Goal: Ask a question

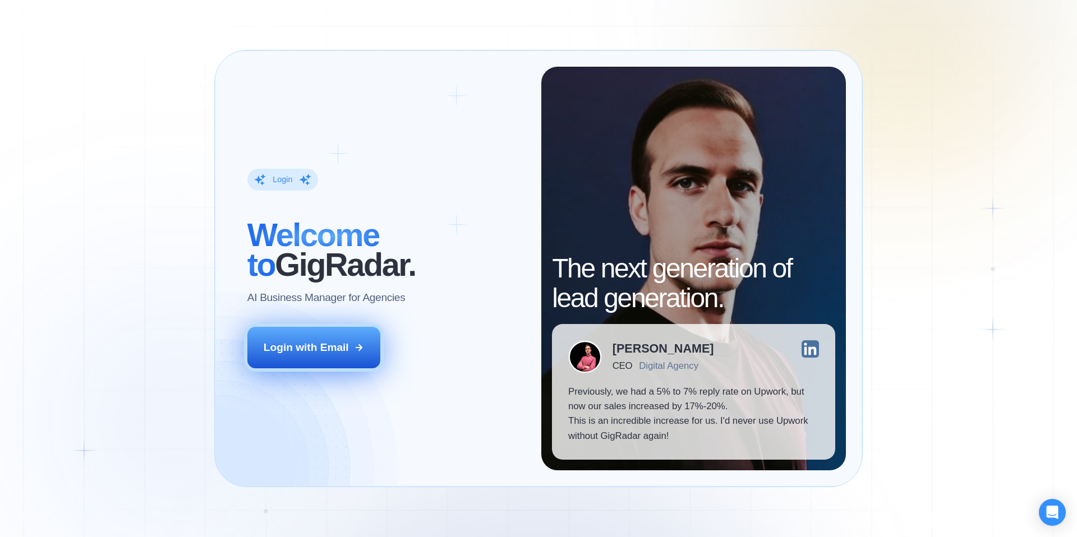
click at [310, 352] on div "Login with Email" at bounding box center [306, 348] width 85 height 15
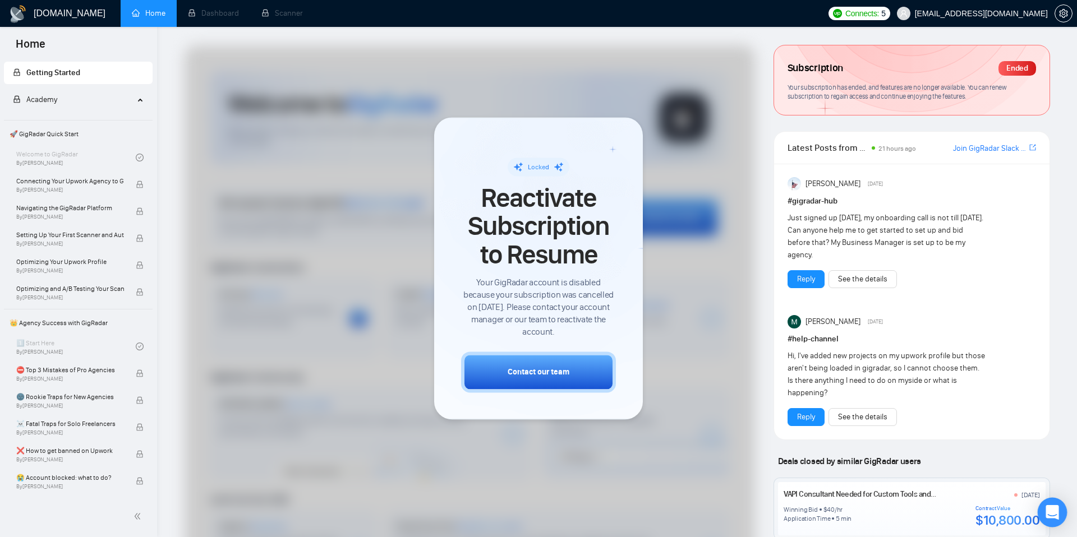
click at [1043, 512] on div "Open Intercom Messenger" at bounding box center [1053, 513] width 30 height 30
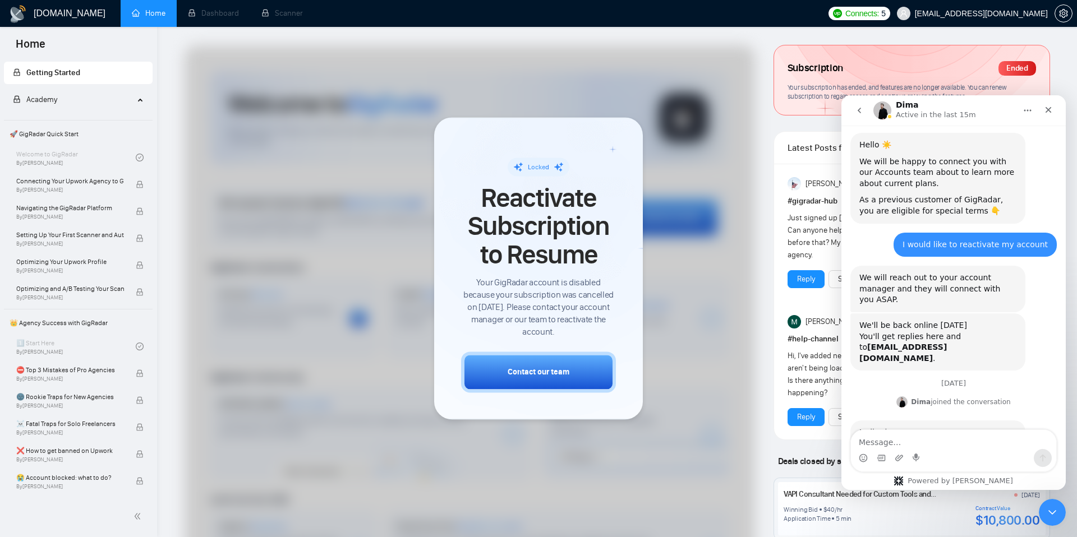
scroll to position [109, 0]
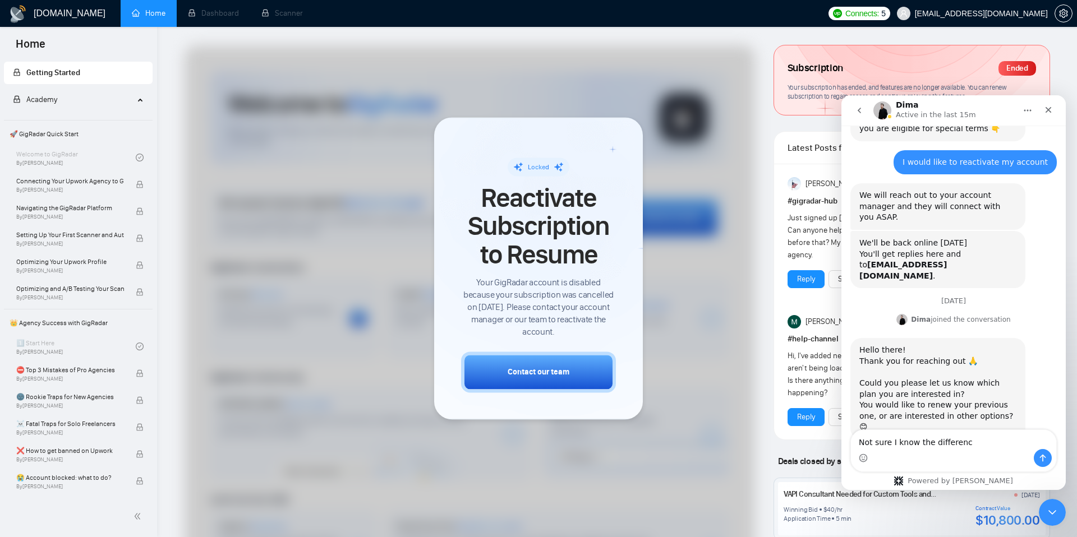
type textarea "Not sure I know the difference"
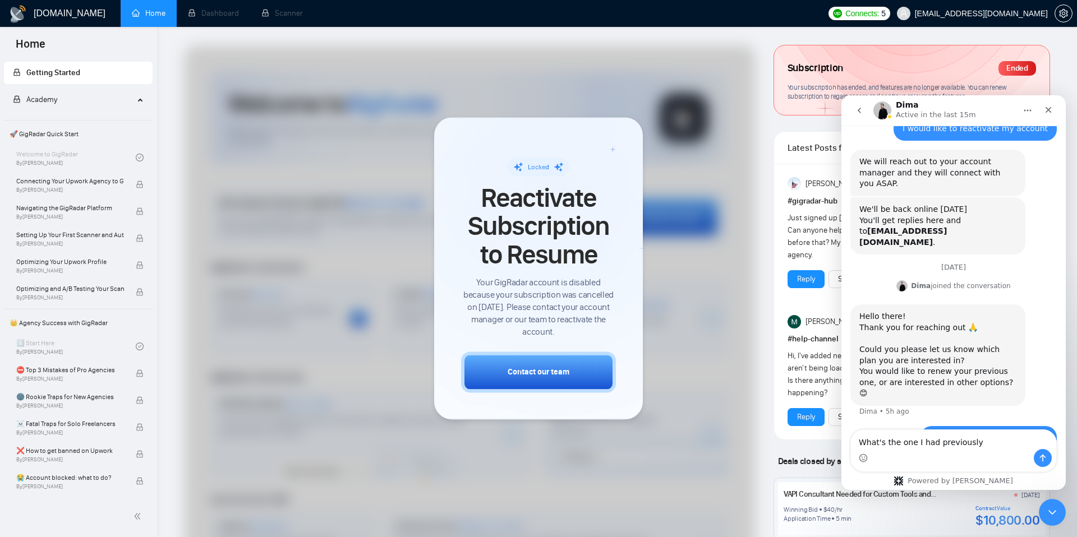
type textarea "What's the one I had previously?"
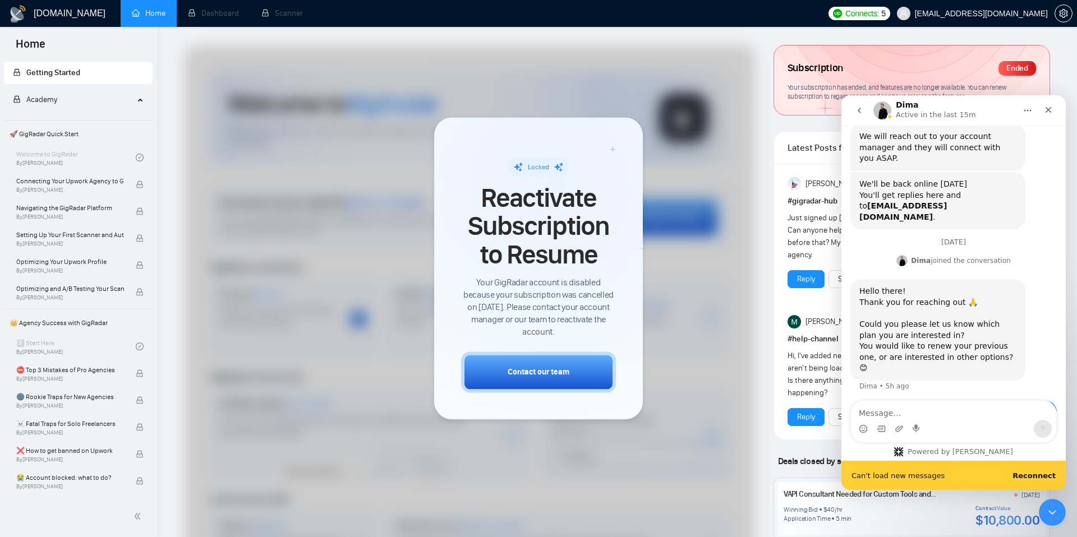
scroll to position [197, 0]
